Goal: Transaction & Acquisition: Subscribe to service/newsletter

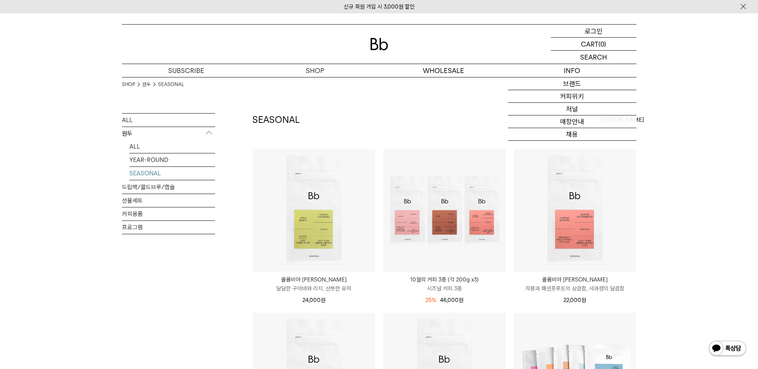
click at [600, 31] on p "로그인" at bounding box center [594, 31] width 18 height 13
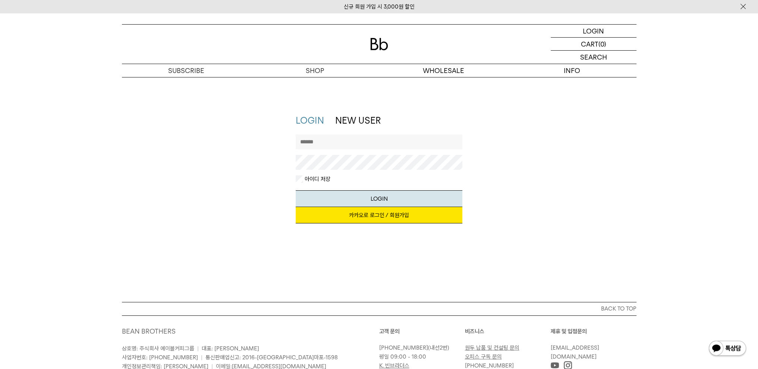
click at [380, 216] on link "카카오로 로그인 / 회원가입" at bounding box center [379, 215] width 167 height 16
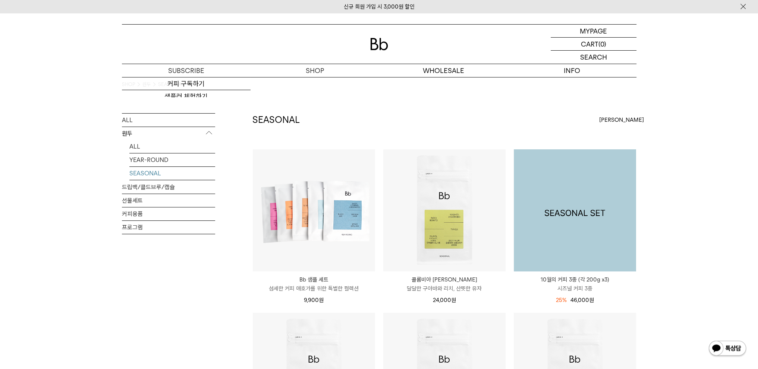
click at [609, 189] on img at bounding box center [575, 210] width 122 height 122
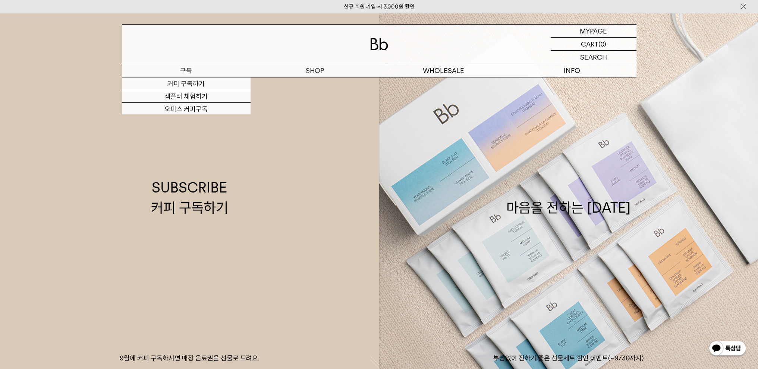
click at [177, 73] on p "구독" at bounding box center [186, 70] width 129 height 13
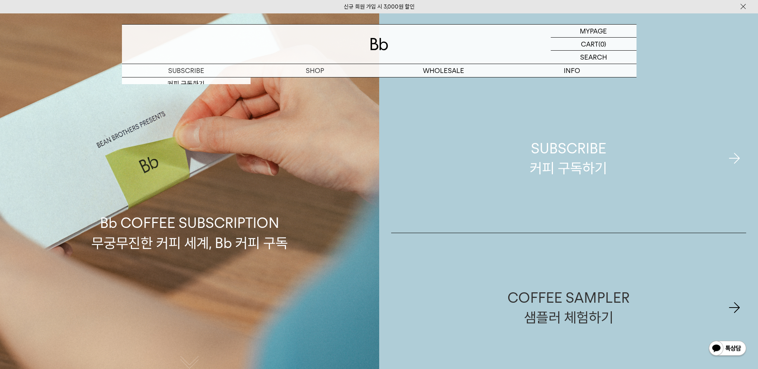
click at [552, 157] on div "SUBSCRIBE 커피 구독하기" at bounding box center [568, 159] width 77 height 40
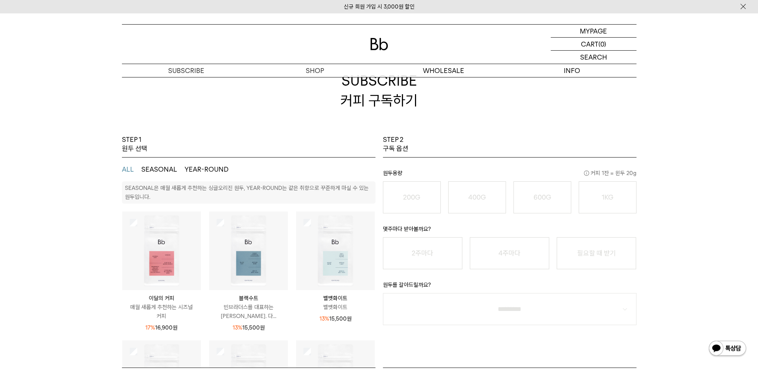
scroll to position [75, 0]
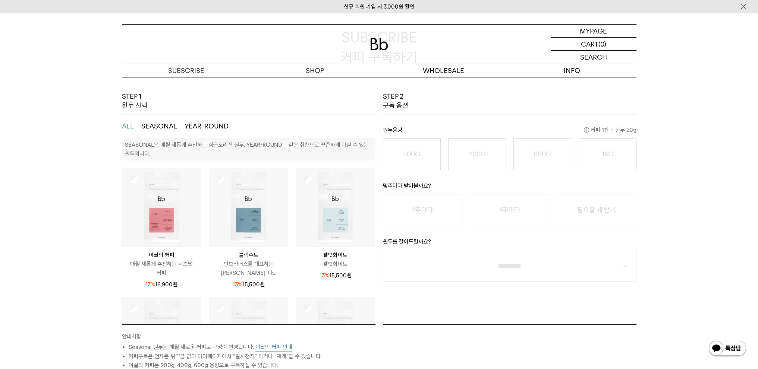
click at [164, 190] on img at bounding box center [161, 208] width 79 height 79
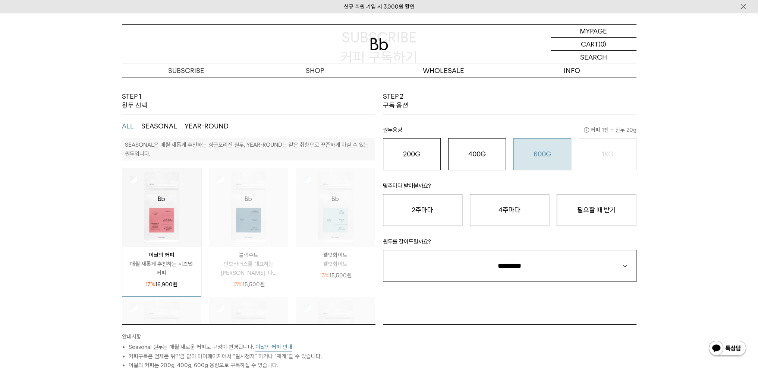
click at [552, 161] on button "600G 43,000 원" at bounding box center [542, 154] width 58 height 32
click at [438, 207] on button "2주마다" at bounding box center [422, 210] width 79 height 32
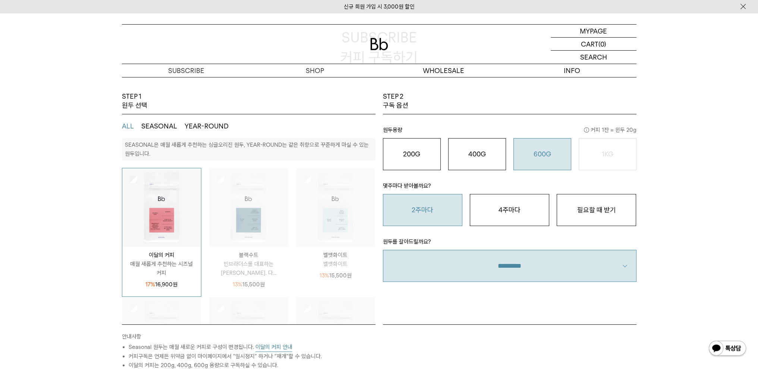
click at [554, 281] on select "**********" at bounding box center [510, 266] width 254 height 32
select select "**"
click at [383, 250] on select "**********" at bounding box center [510, 266] width 254 height 32
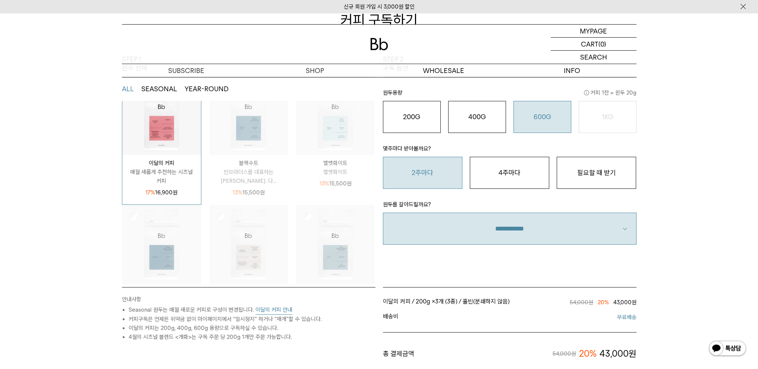
scroll to position [98, 0]
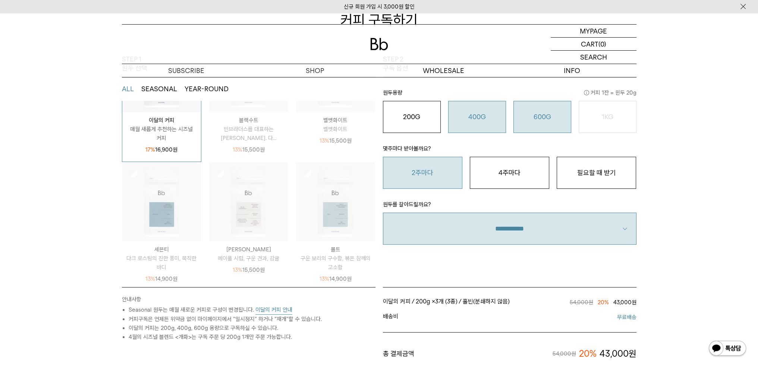
click at [492, 120] on div "400G 31,000 원" at bounding box center [477, 117] width 50 height 9
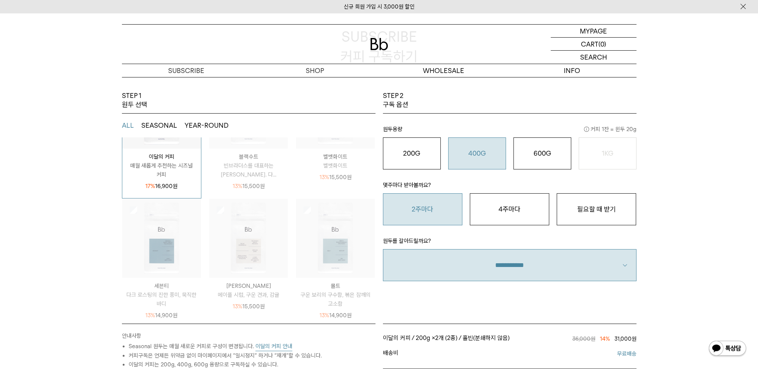
scroll to position [75, 0]
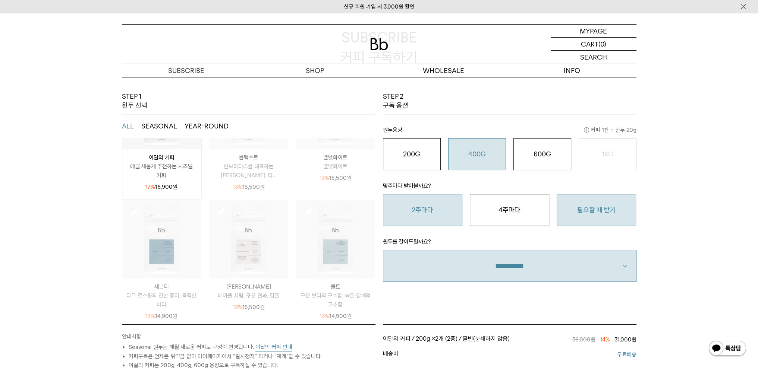
click at [628, 211] on button "필요할 때 받기" at bounding box center [596, 210] width 79 height 32
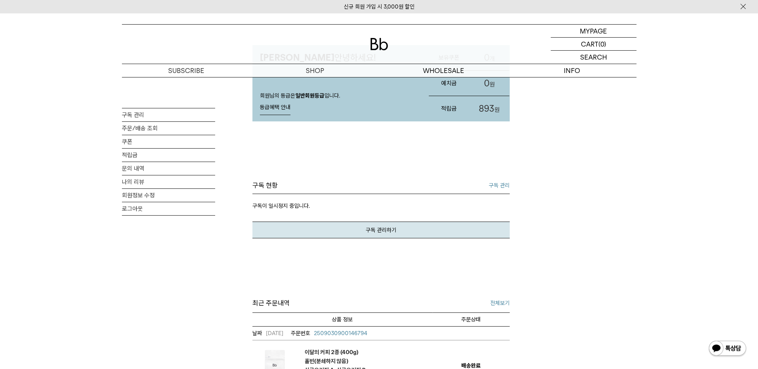
scroll to position [112, 0]
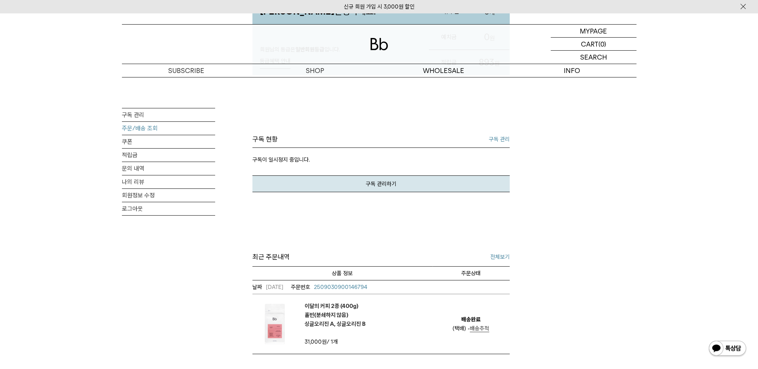
click at [158, 131] on link "주문/배송 조회" at bounding box center [168, 128] width 93 height 13
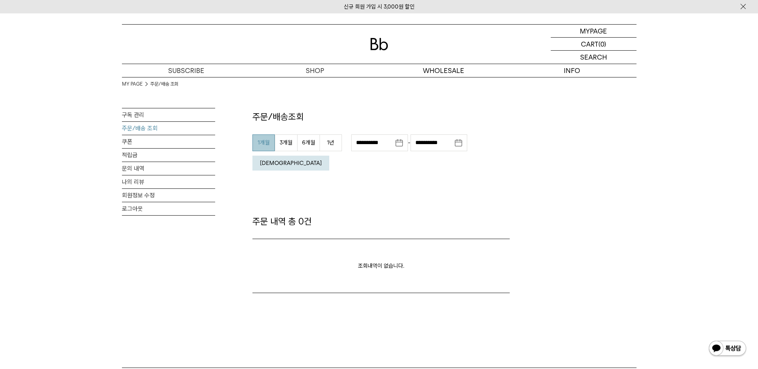
click at [262, 149] on button "1개월" at bounding box center [263, 143] width 22 height 17
click at [286, 142] on button "3개월" at bounding box center [286, 143] width 22 height 17
type input "**********"
click at [322, 160] on em "조회" at bounding box center [291, 163] width 62 height 7
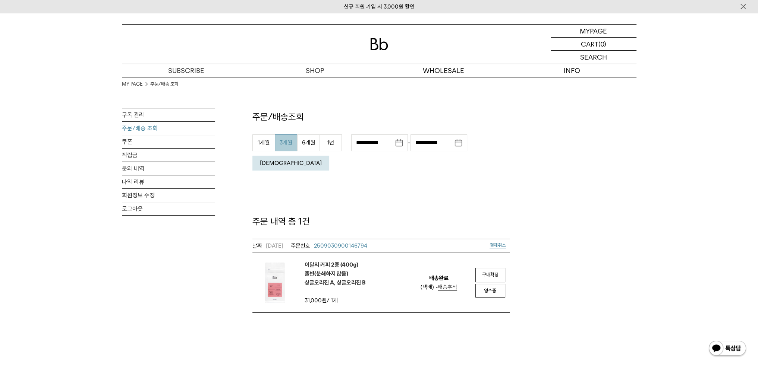
scroll to position [37, 0]
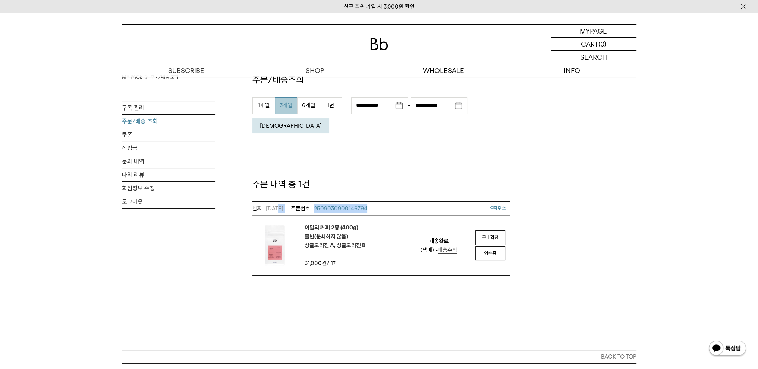
drag, startPoint x: 277, startPoint y: 191, endPoint x: 466, endPoint y: 186, distance: 189.1
click at [466, 202] on td "2025/09/03 2509030900146794 결제취소" at bounding box center [380, 209] width 257 height 14
click at [560, 173] on div "**********" at bounding box center [379, 158] width 514 height 236
click at [540, 214] on div "**********" at bounding box center [379, 158] width 514 height 236
click at [142, 101] on link "구독 관리" at bounding box center [168, 107] width 93 height 13
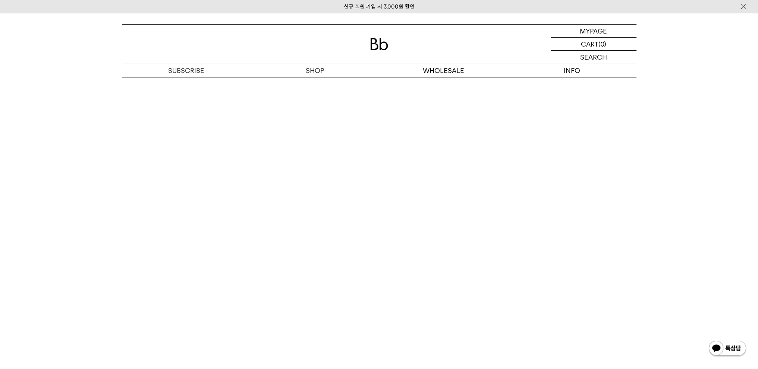
scroll to position [2125, 0]
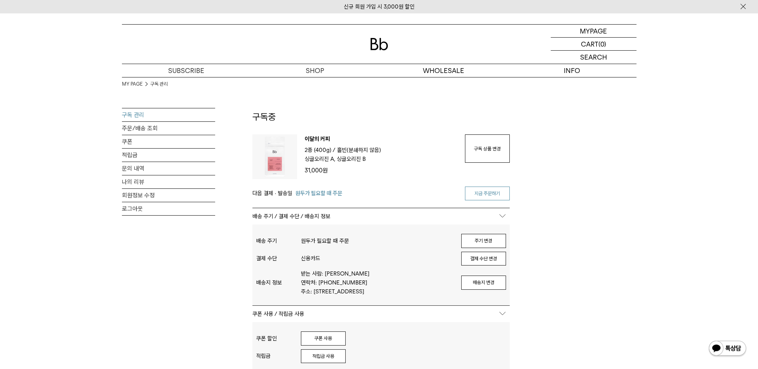
click at [476, 194] on link "지금 주문하기" at bounding box center [487, 194] width 45 height 14
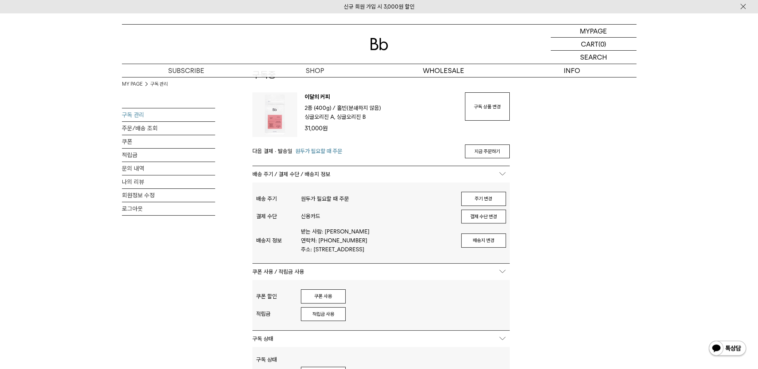
scroll to position [75, 0]
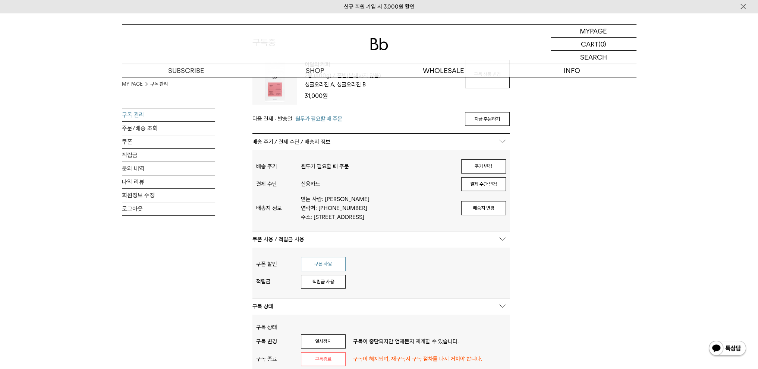
click at [339, 263] on button "쿠폰 사용" at bounding box center [323, 264] width 45 height 14
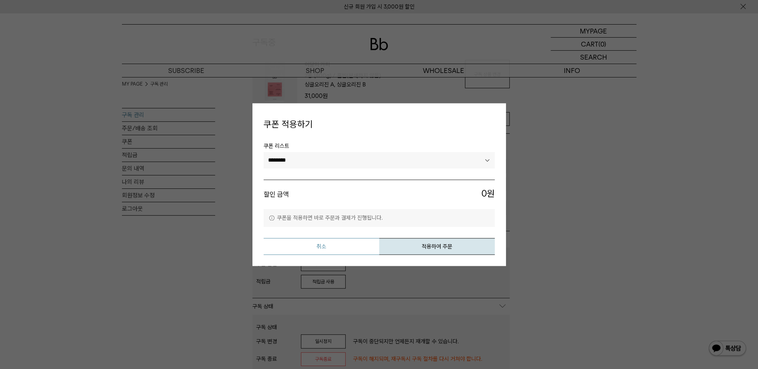
click at [324, 243] on button "취소" at bounding box center [322, 246] width 116 height 17
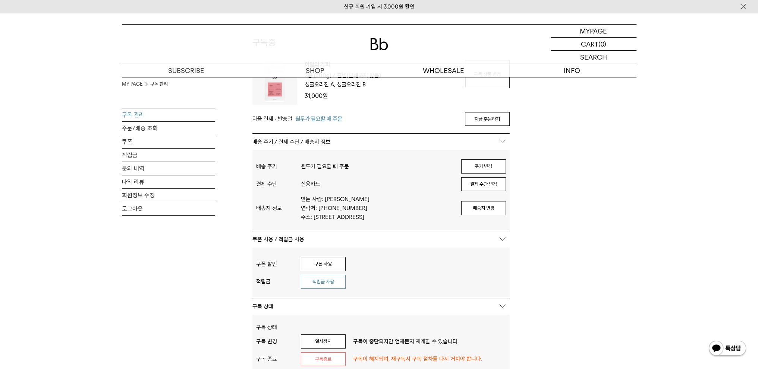
click at [332, 284] on button "적립금 사용" at bounding box center [323, 282] width 45 height 14
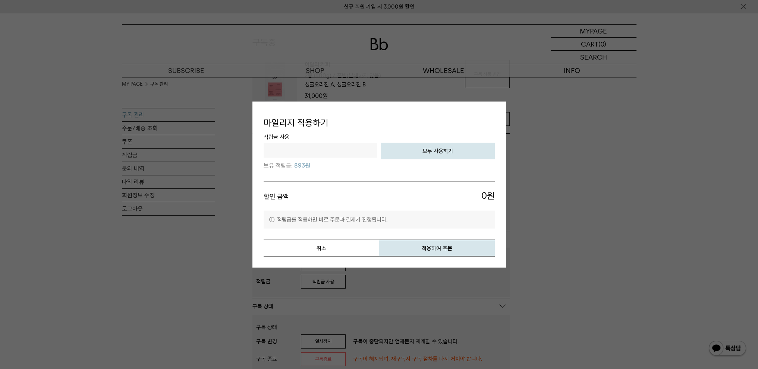
click at [447, 154] on button "모두 사용하기" at bounding box center [438, 151] width 114 height 16
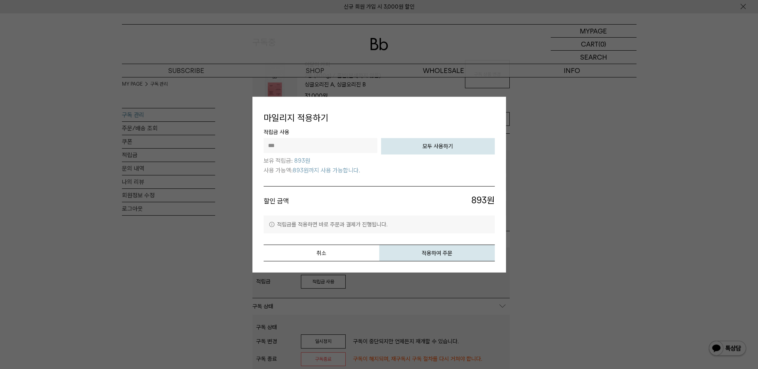
click at [359, 149] on input "***" at bounding box center [321, 145] width 114 height 15
drag, startPoint x: 364, startPoint y: 146, endPoint x: 113, endPoint y: 146, distance: 251.3
type input "*"
click at [428, 170] on div "* 전액 사용하기 모두 사용하기 보유 적립금: 893원 사용 가능액: 893원까지 사용 가능합니다." at bounding box center [379, 156] width 231 height 37
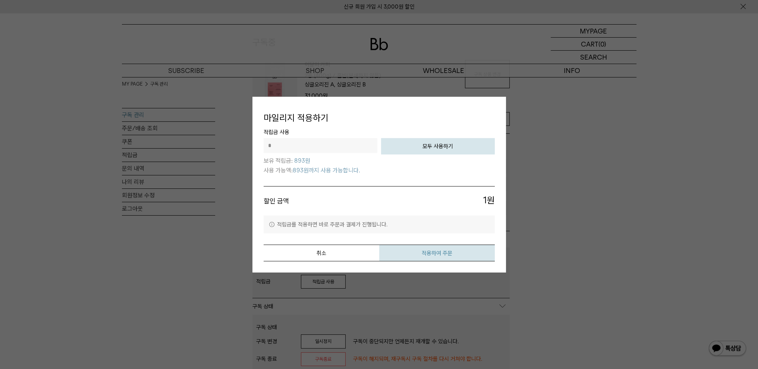
click at [438, 255] on button "적용하여 주문" at bounding box center [437, 253] width 116 height 17
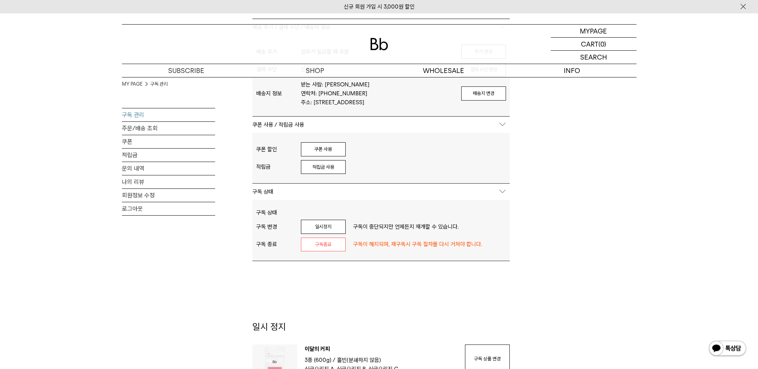
scroll to position [186, 0]
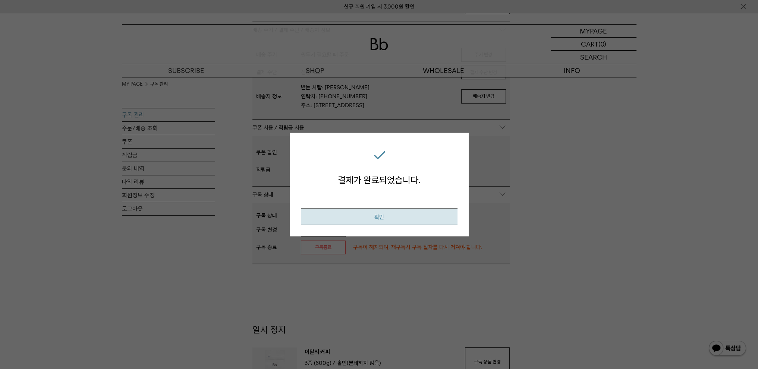
click at [385, 220] on button "확인" at bounding box center [379, 217] width 157 height 17
